Goal: Find specific page/section: Find specific page/section

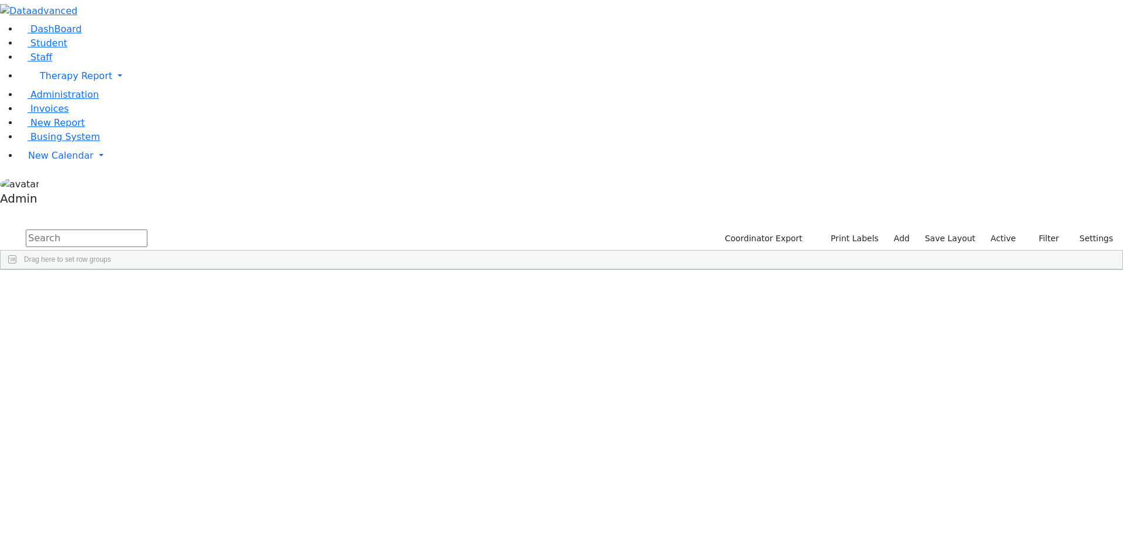
click at [1002, 229] on label "Active" at bounding box center [1004, 238] width 36 height 18
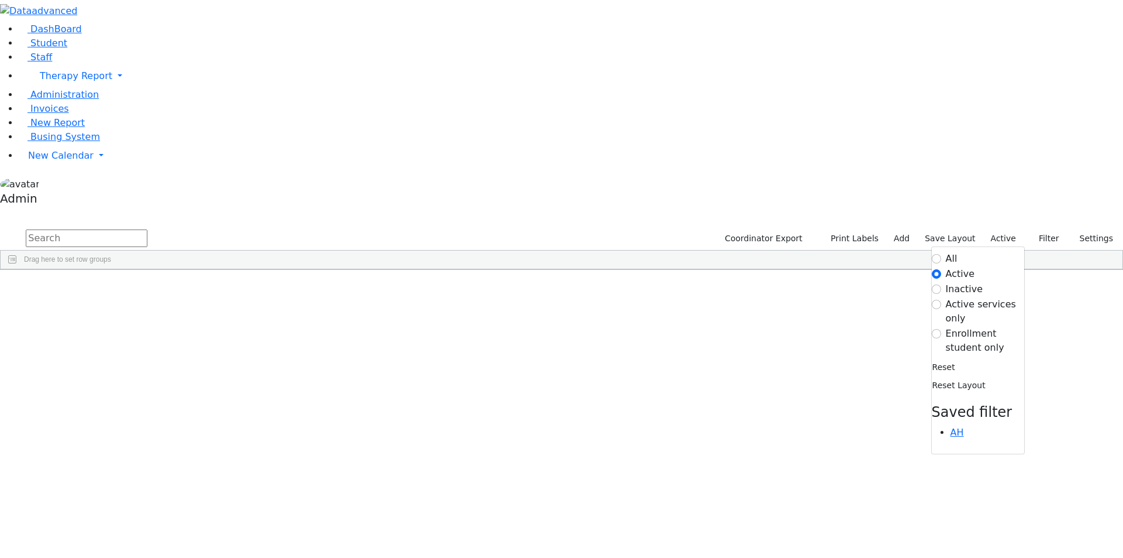
click at [946, 252] on label "All" at bounding box center [952, 259] width 12 height 14
click at [938, 254] on input "All" at bounding box center [936, 258] width 9 height 9
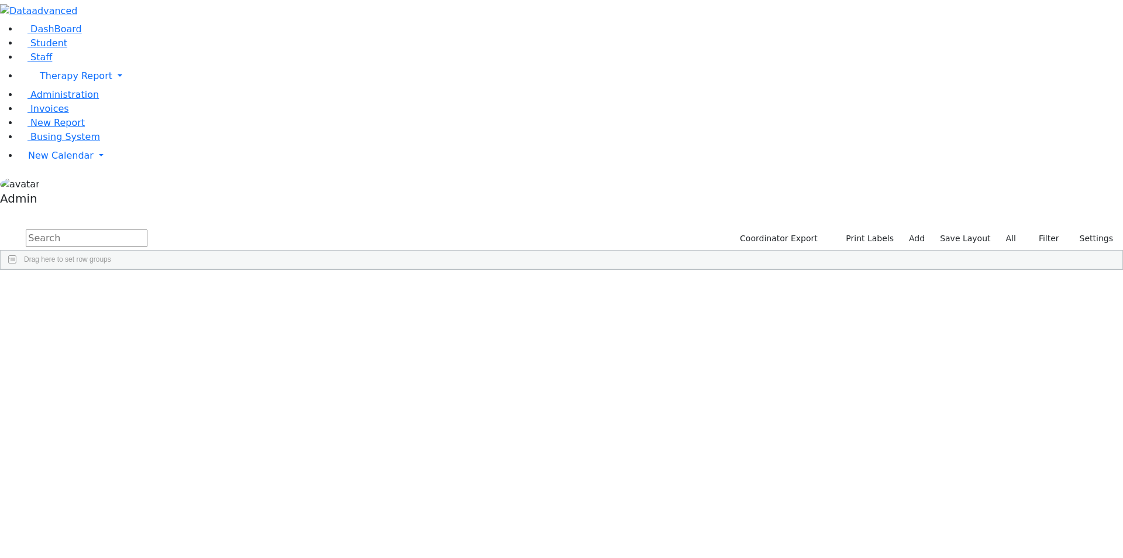
click at [147, 229] on input "text" at bounding box center [87, 238] width 122 height 18
type input "6511370"
click at [97, 288] on div "Eidlisz" at bounding box center [49, 296] width 96 height 16
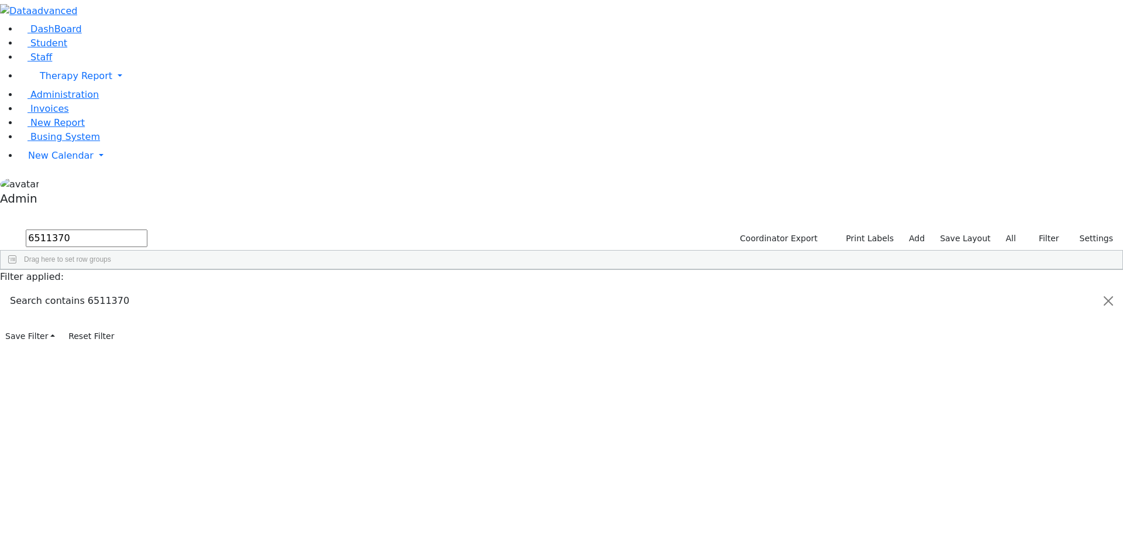
click at [97, 288] on div "Eidlisz" at bounding box center [49, 296] width 96 height 16
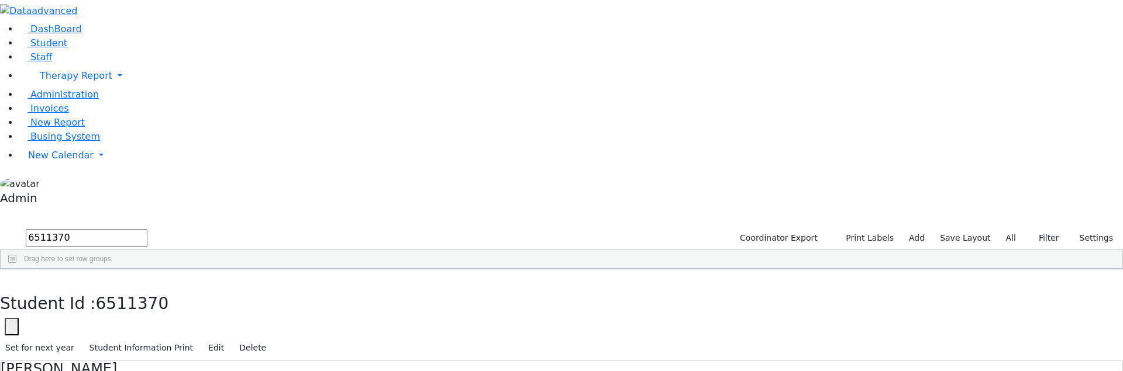
click at [169, 294] on span "6511370" at bounding box center [132, 303] width 73 height 19
copy span "6511370"
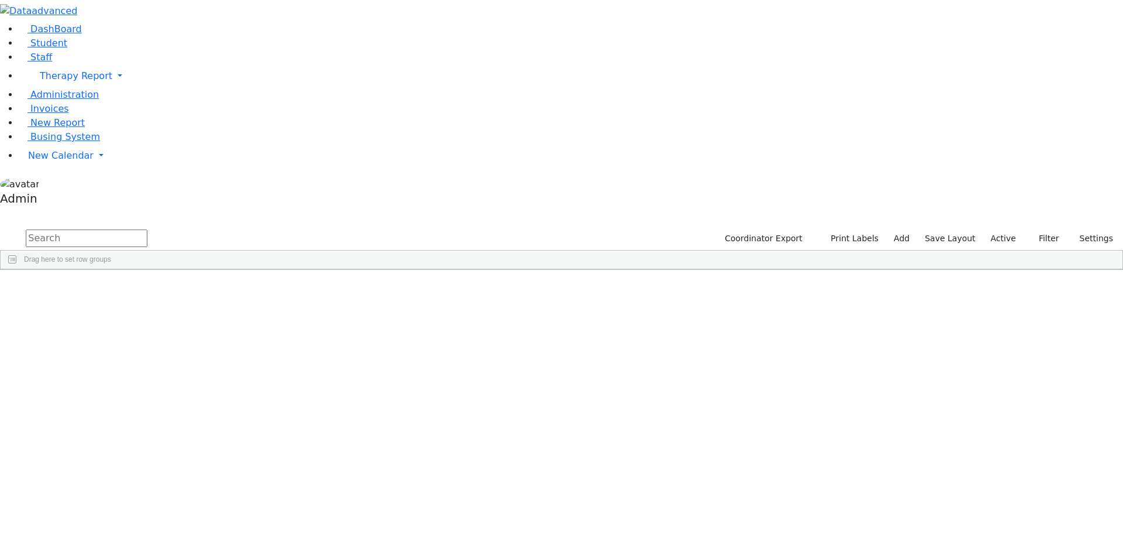
click at [147, 229] on input "text" at bounding box center [87, 238] width 122 height 18
click at [147, 229] on input "6511370" at bounding box center [87, 238] width 122 height 18
type input "6511370"
click at [998, 229] on label "Active" at bounding box center [1004, 238] width 36 height 18
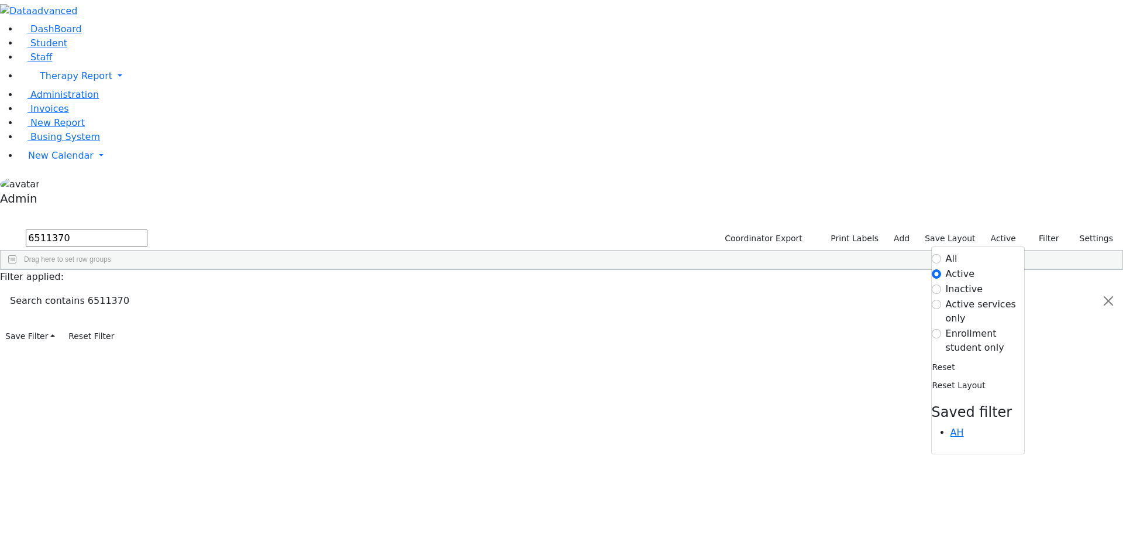
click at [946, 252] on label "All" at bounding box center [952, 259] width 12 height 14
click at [938, 254] on input "All" at bounding box center [936, 258] width 9 height 9
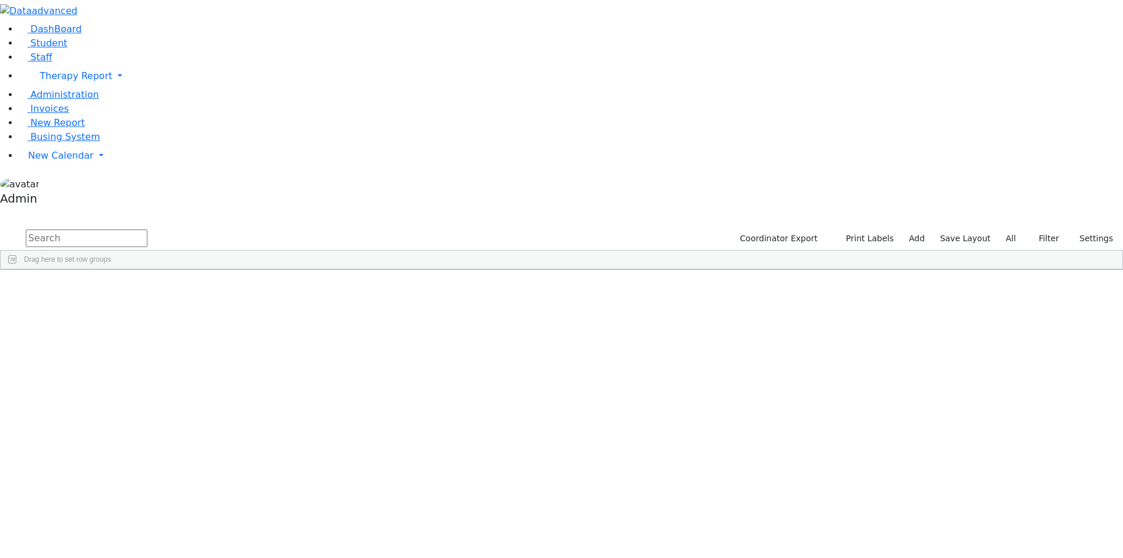
click at [147, 229] on input "text" at bounding box center [87, 238] width 122 height 18
paste input "6511370"
type input "6511370"
click at [97, 288] on div "Eidlisz" at bounding box center [49, 296] width 96 height 16
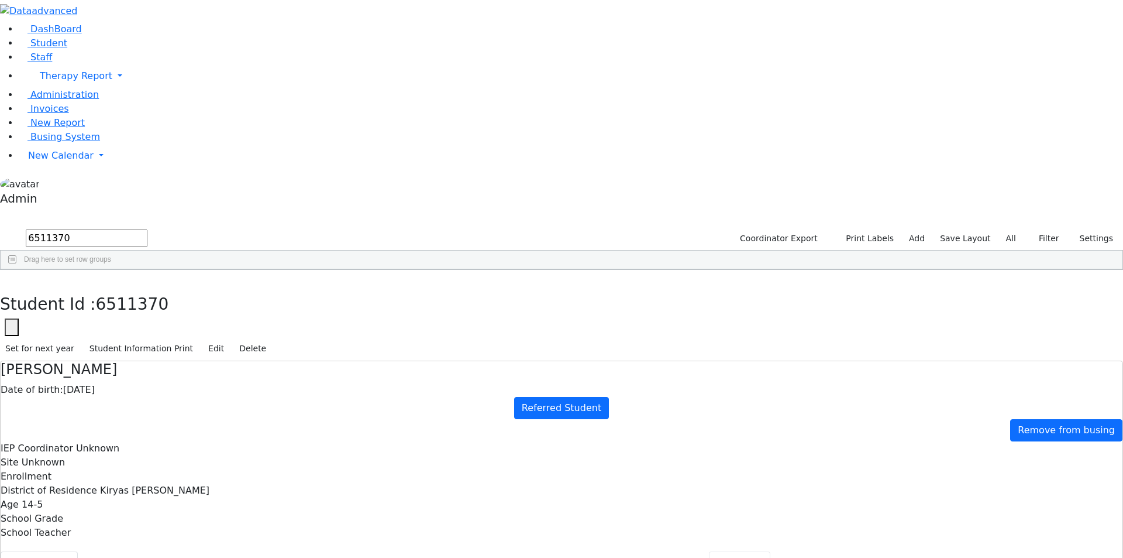
click at [709, 551] on button "Referrals" at bounding box center [739, 563] width 61 height 25
